Goal: Information Seeking & Learning: Learn about a topic

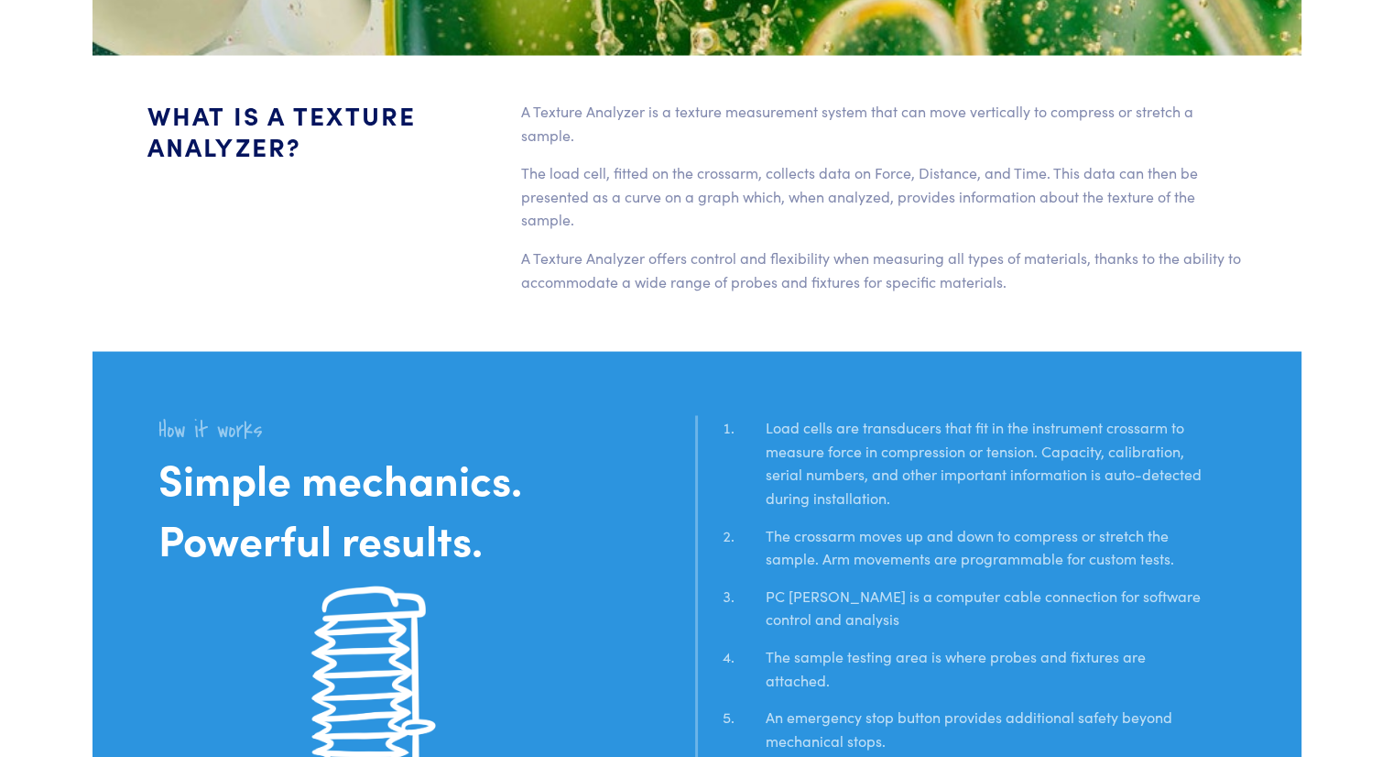
scroll to position [3480, 0]
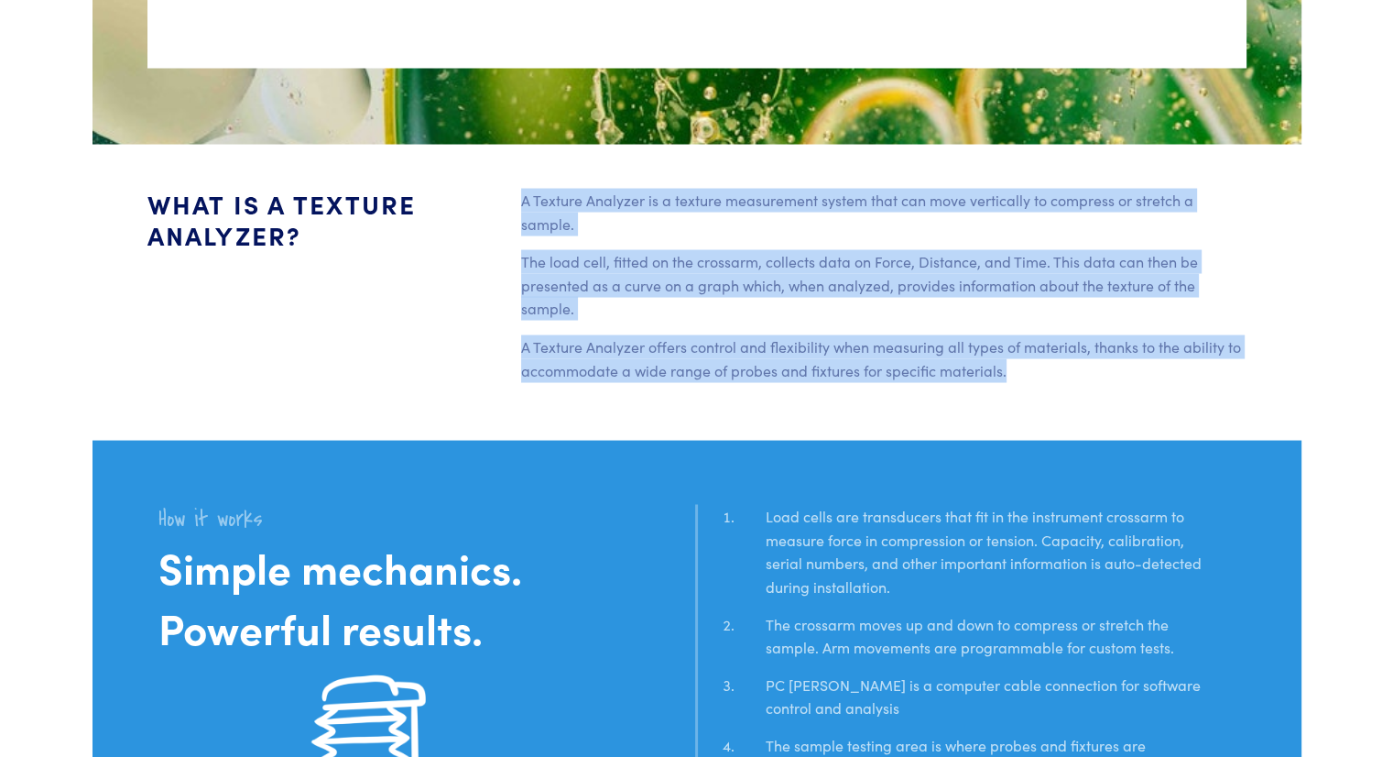
drag, startPoint x: 1085, startPoint y: 379, endPoint x: 489, endPoint y: 224, distance: 616.0
click at [489, 224] on div "What is a Texture Analyzer? A Texture Analyzer is a texture measurement system …" at bounding box center [696, 292] width 1121 height 208
click at [572, 255] on p "The load cell, fitted on the crossarm, collects data on Force, Distance, and Ti…" at bounding box center [883, 284] width 725 height 71
drag, startPoint x: 1040, startPoint y: 365, endPoint x: 505, endPoint y: 201, distance: 559.7
click at [505, 201] on div "What is a Texture Analyzer? A Texture Analyzer is a texture measurement system …" at bounding box center [696, 292] width 1121 height 208
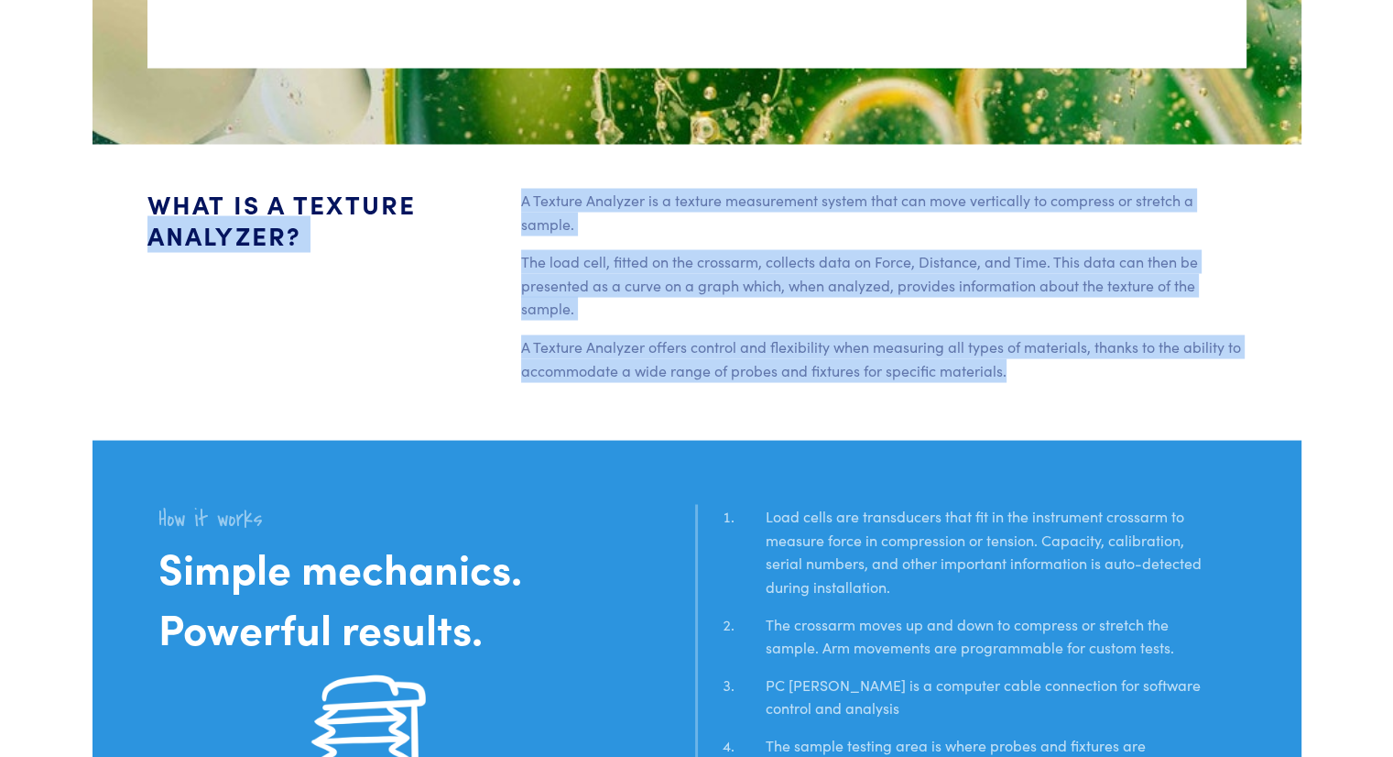
click at [651, 228] on p "A Texture Analyzer is a texture measurement system that can move vertically to …" at bounding box center [883, 211] width 725 height 47
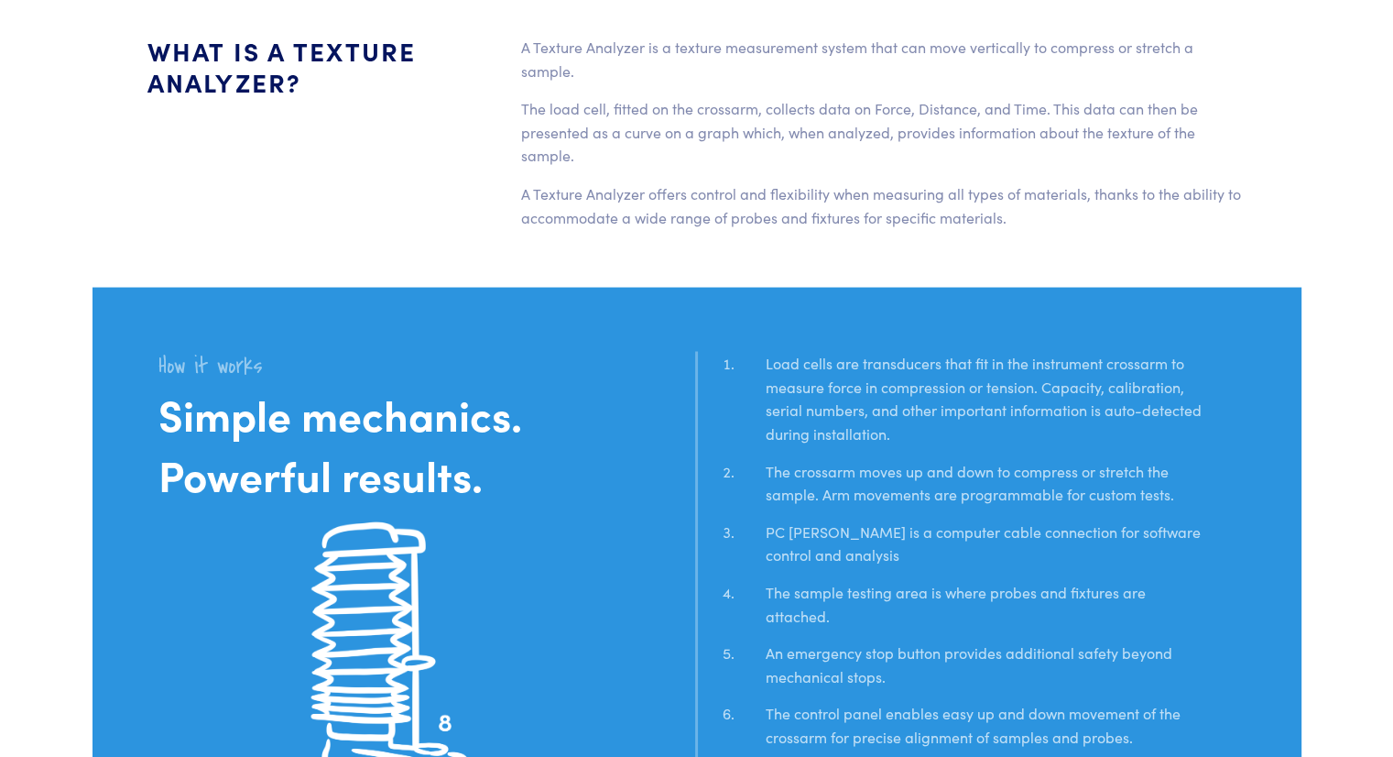
scroll to position [3633, 0]
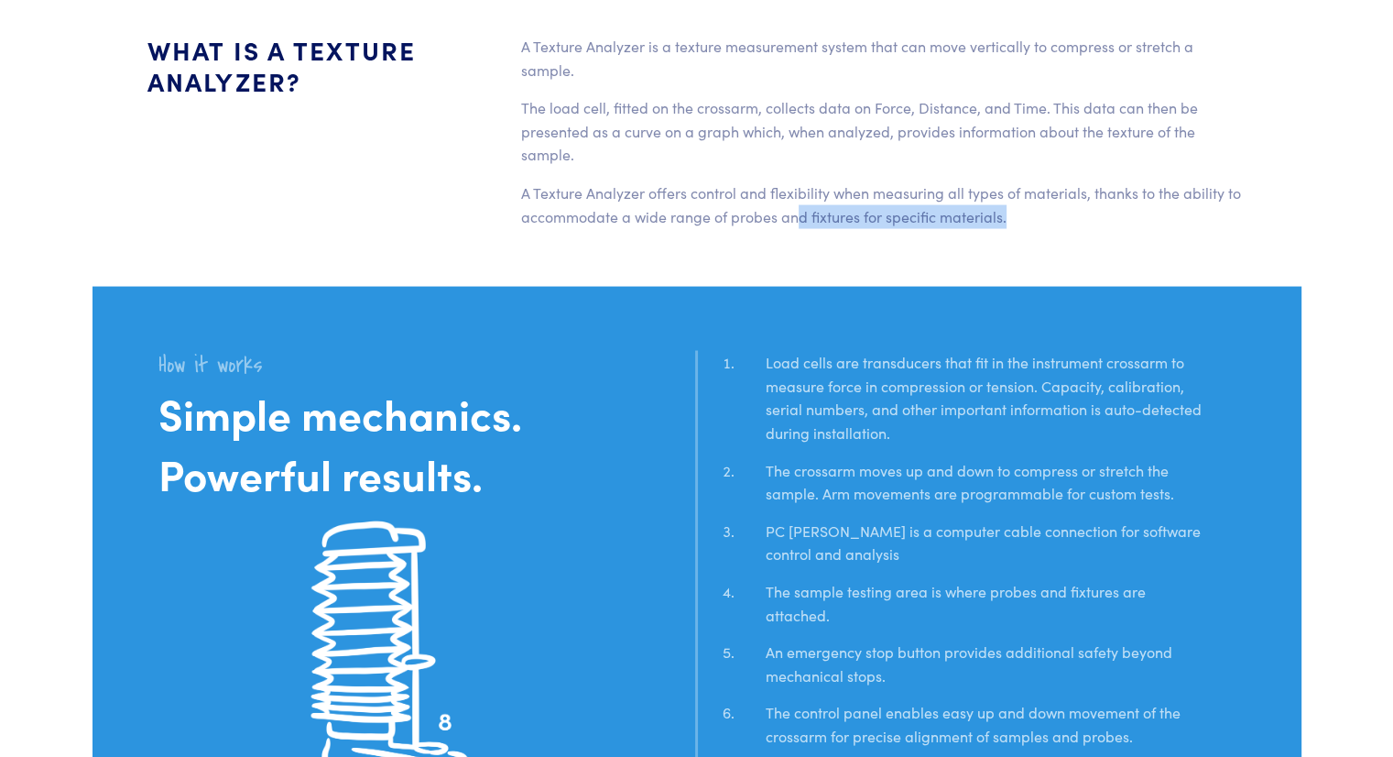
drag, startPoint x: 1011, startPoint y: 247, endPoint x: 800, endPoint y: 272, distance: 213.0
click at [800, 272] on section "What is a Texture Analyzer? A Texture Analyzer is a texture measurement system …" at bounding box center [696, 139] width 1187 height 296
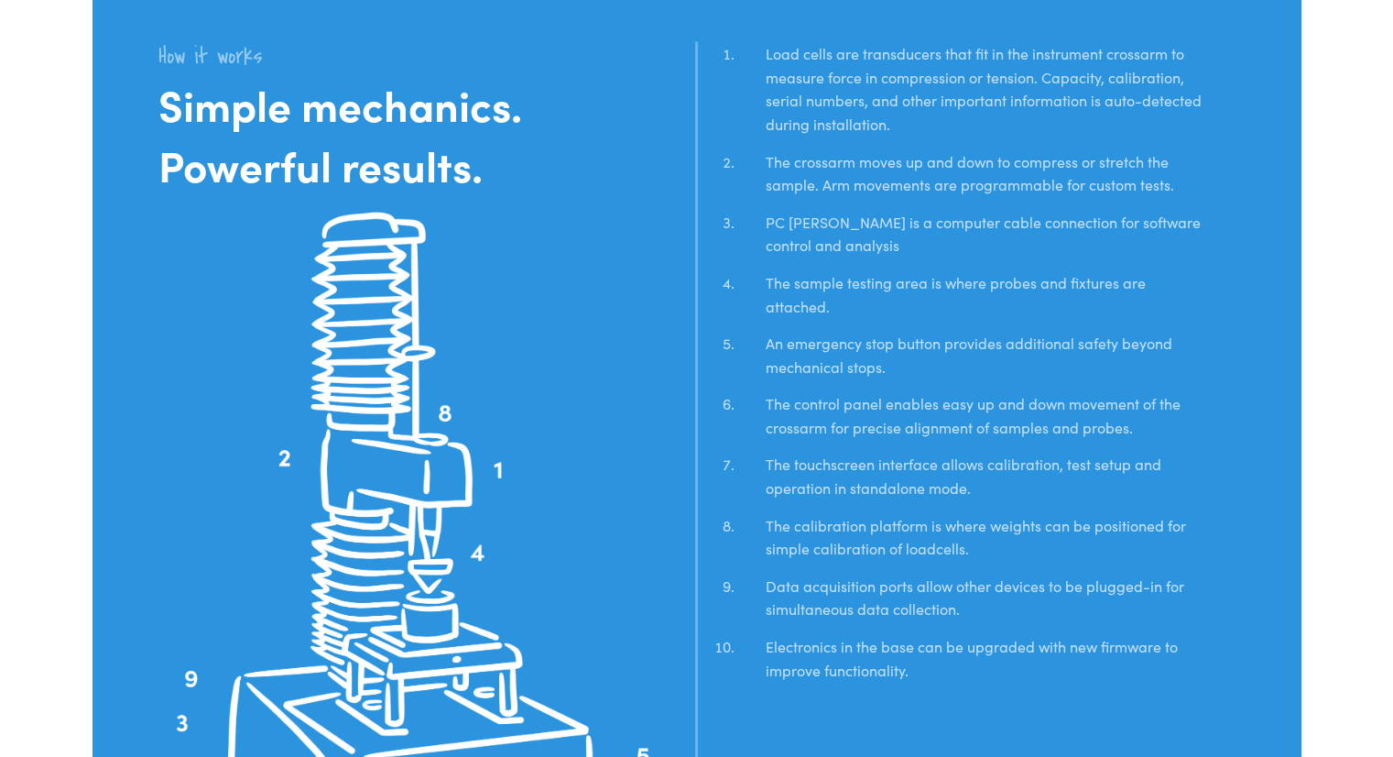
scroll to position [3941, 0]
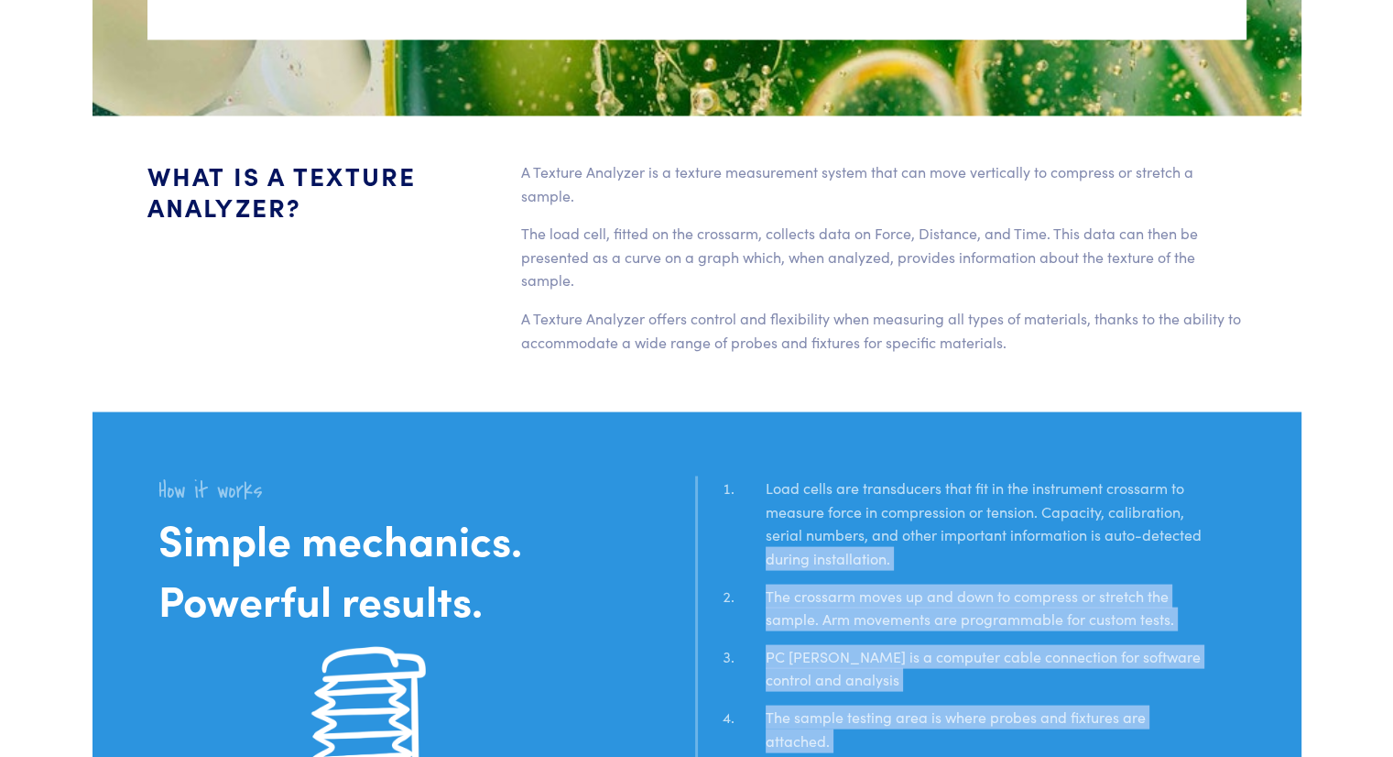
drag, startPoint x: 959, startPoint y: 693, endPoint x: 758, endPoint y: 548, distance: 247.9
click at [758, 548] on li "Load cells are transducers that fit in the instrument crossarm to measure force…" at bounding box center [986, 529] width 497 height 107
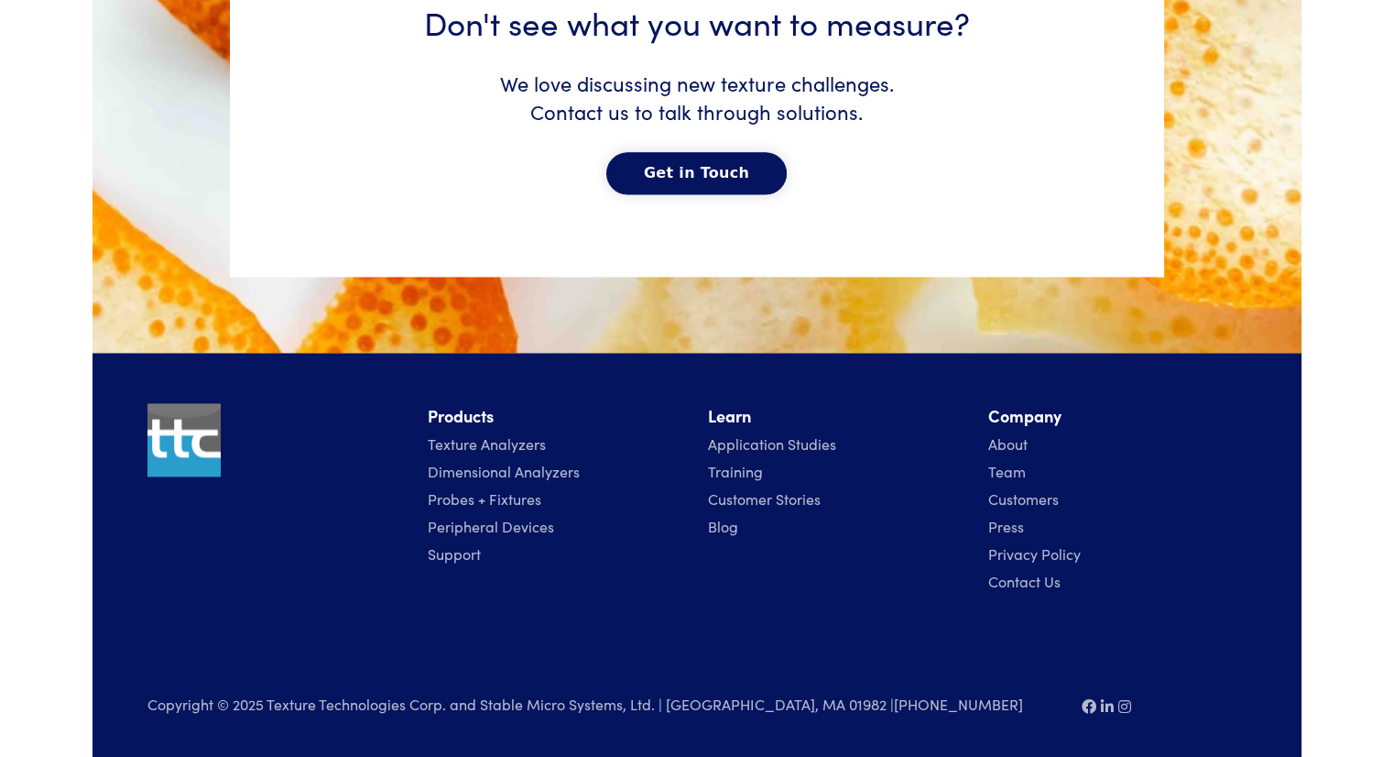
scroll to position [9411, 0]
